Goal: Information Seeking & Learning: Learn about a topic

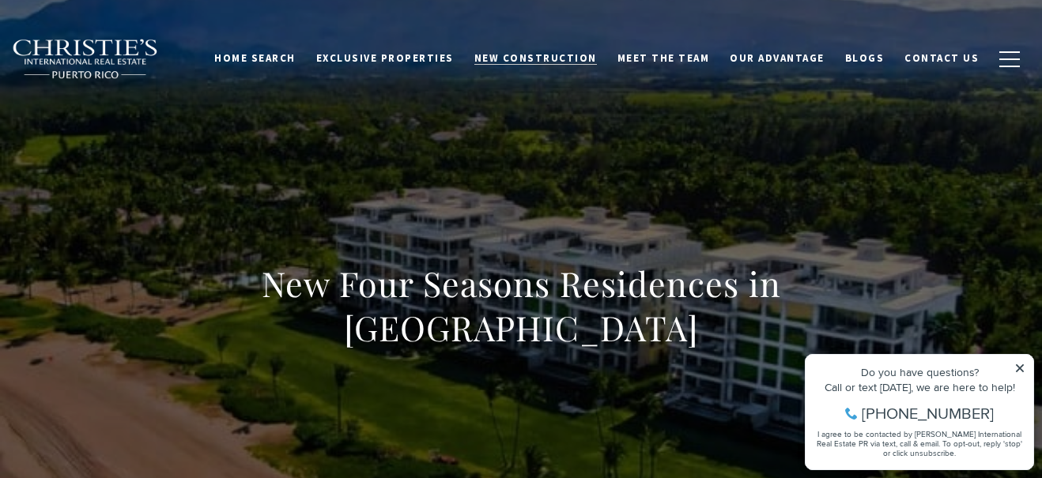
click at [583, 55] on span "New Construction" at bounding box center [535, 57] width 122 height 13
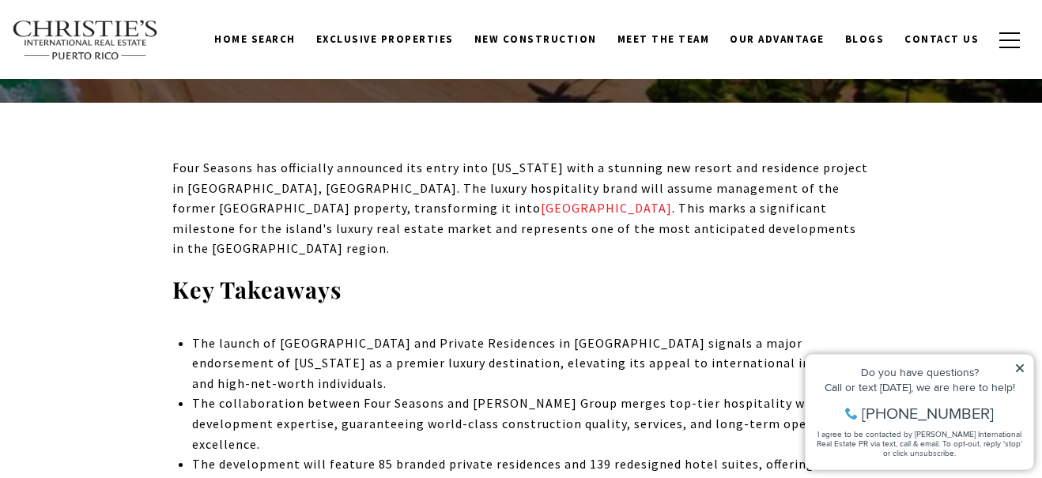
scroll to position [370, 0]
